Goal: Find specific page/section: Find specific page/section

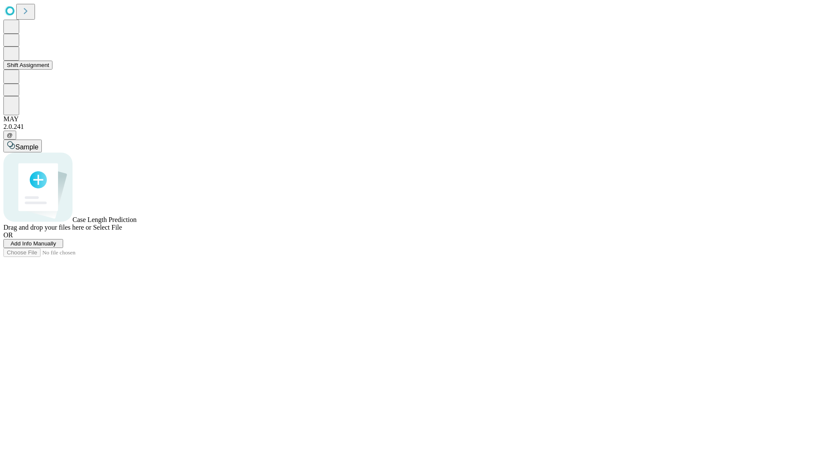
click at [52, 70] on button "Shift Assignment" at bounding box center [27, 65] width 49 height 9
